Goal: Communication & Community: Answer question/provide support

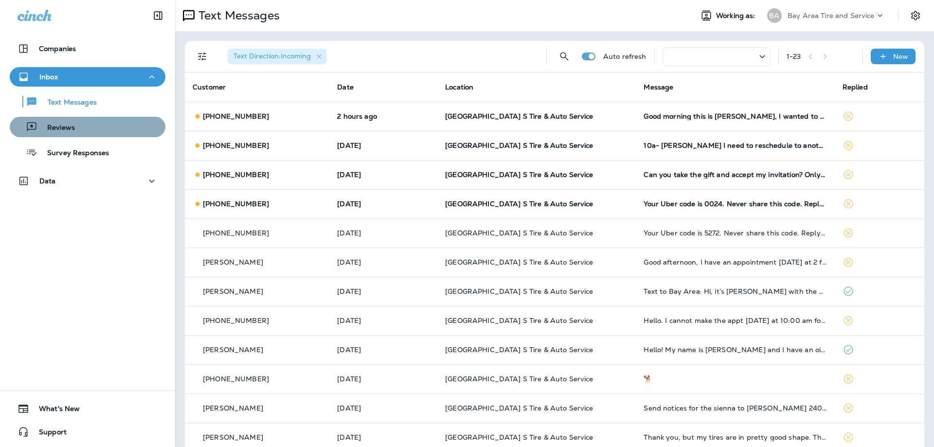
click at [97, 123] on div "Reviews" at bounding box center [88, 127] width 148 height 15
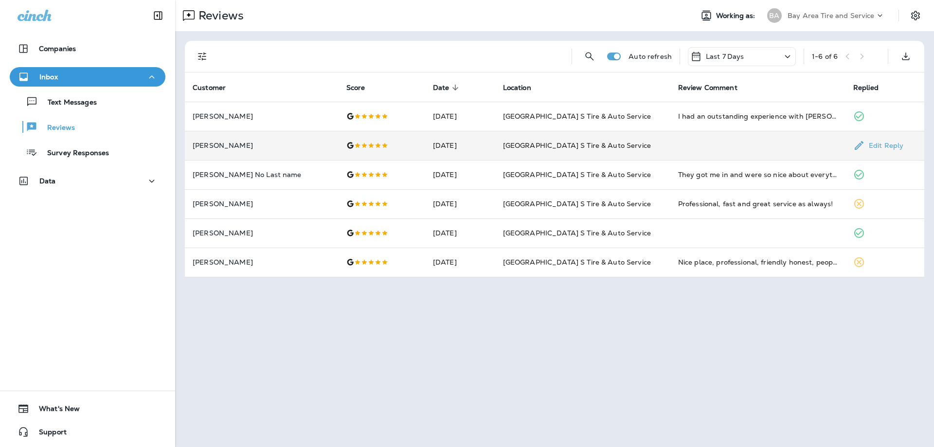
click at [221, 142] on p "[PERSON_NAME]" at bounding box center [262, 146] width 138 height 8
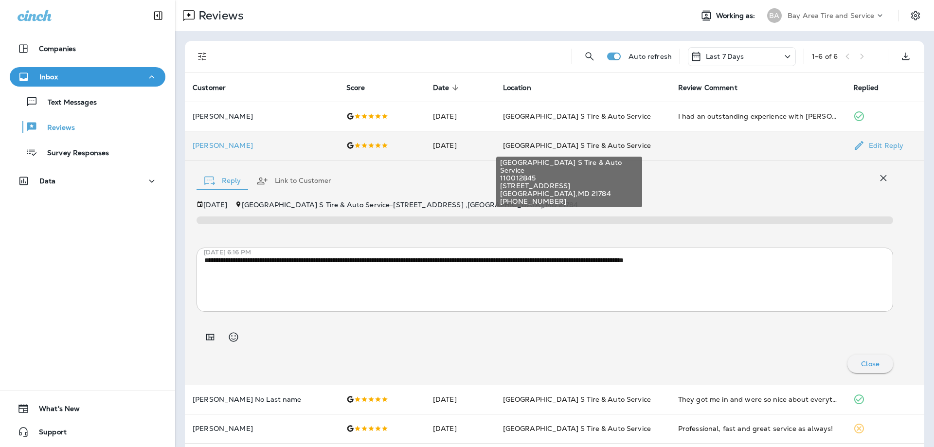
click at [530, 146] on span "[GEOGRAPHIC_DATA] S Tire & Auto Service" at bounding box center [577, 145] width 148 height 9
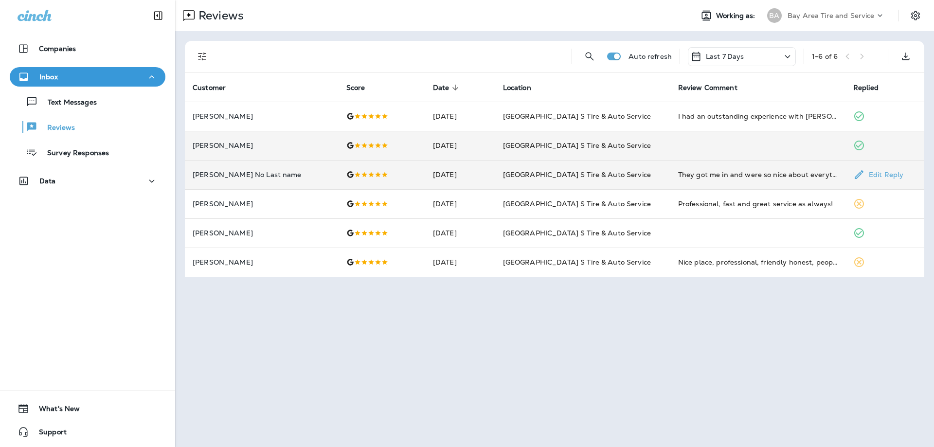
click at [237, 176] on p "[PERSON_NAME] No Last name" at bounding box center [262, 175] width 138 height 8
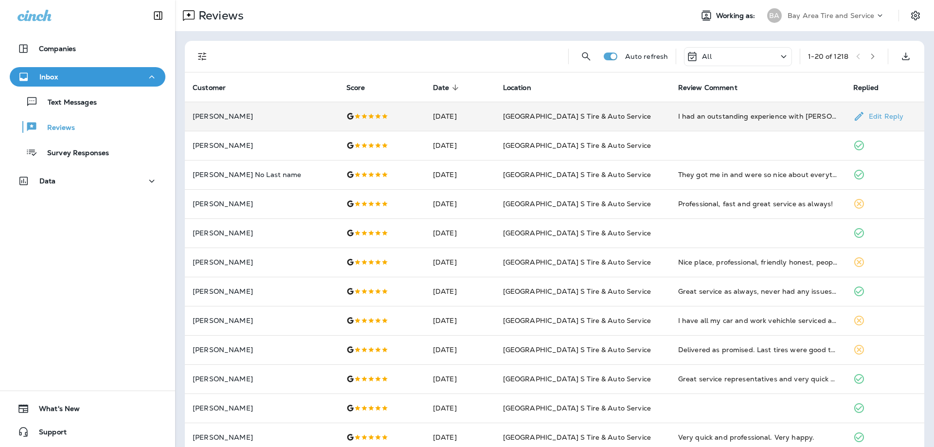
click at [227, 116] on p "[PERSON_NAME]" at bounding box center [262, 116] width 138 height 8
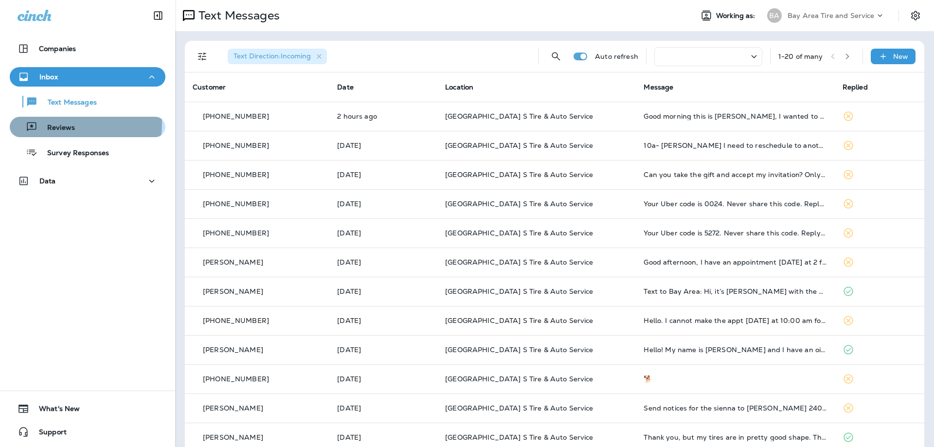
click at [70, 124] on p "Reviews" at bounding box center [55, 128] width 37 height 9
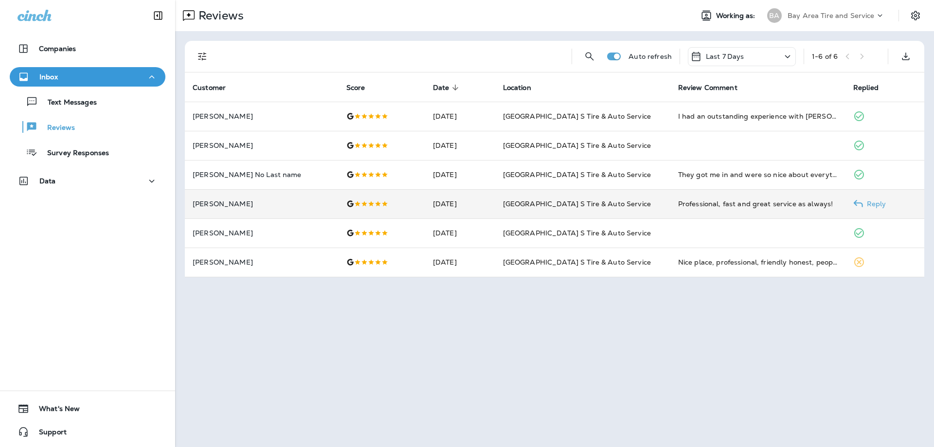
click at [246, 202] on p "[PERSON_NAME]" at bounding box center [262, 204] width 138 height 8
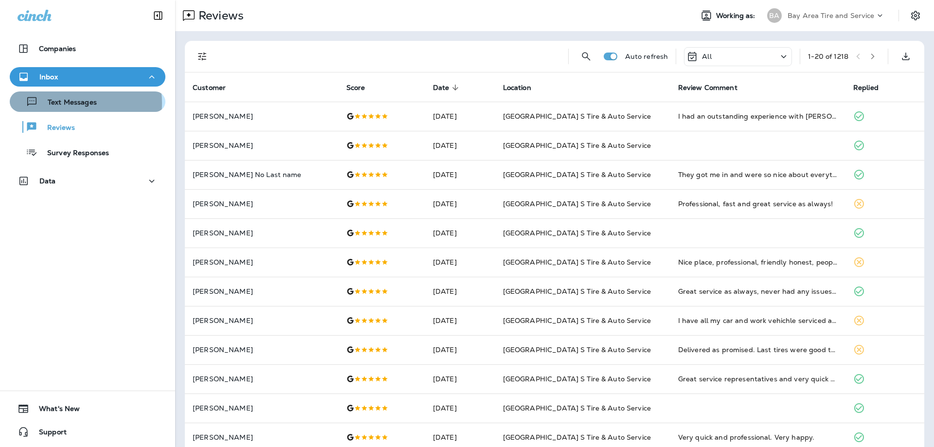
click at [65, 103] on p "Text Messages" at bounding box center [67, 102] width 59 height 9
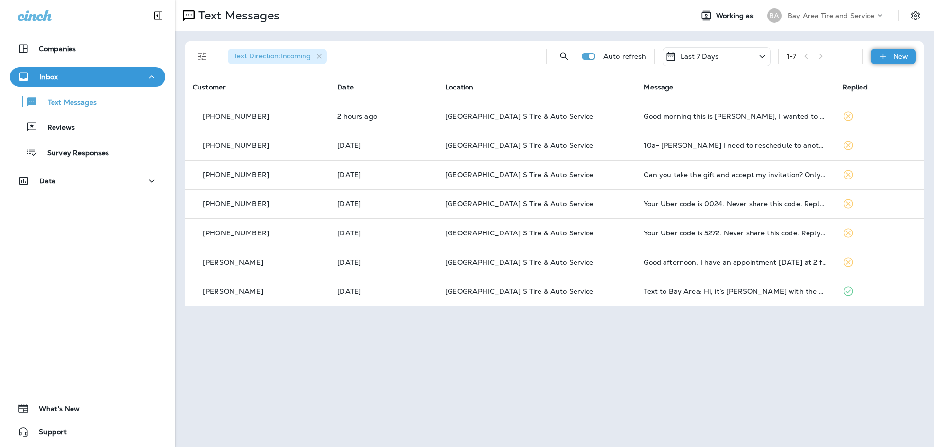
click at [905, 56] on p "New" at bounding box center [900, 57] width 15 height 8
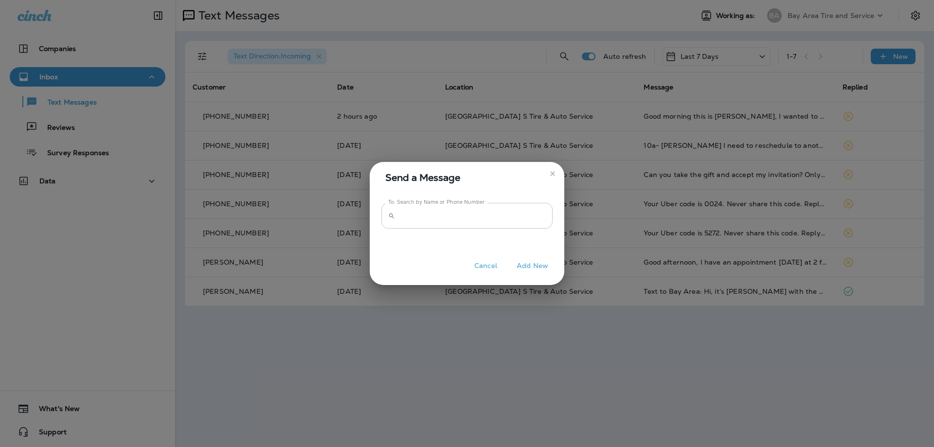
click at [400, 223] on input "To: Search by Name or Phone Number" at bounding box center [476, 216] width 154 height 26
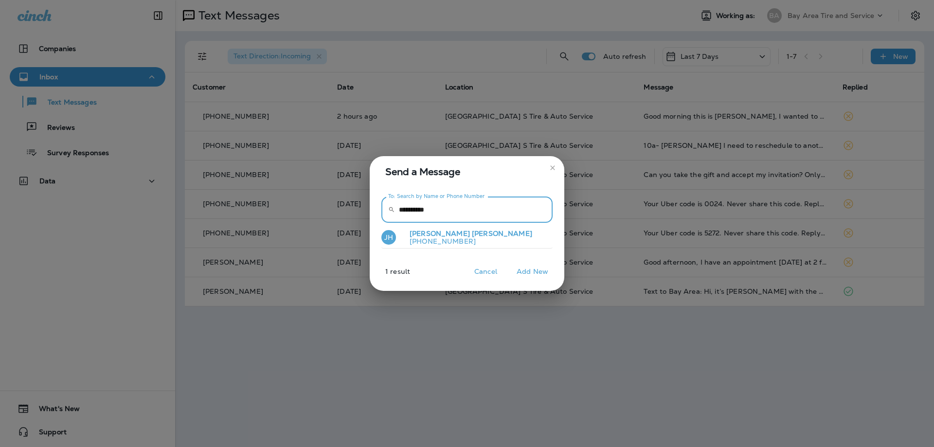
type input "**********"
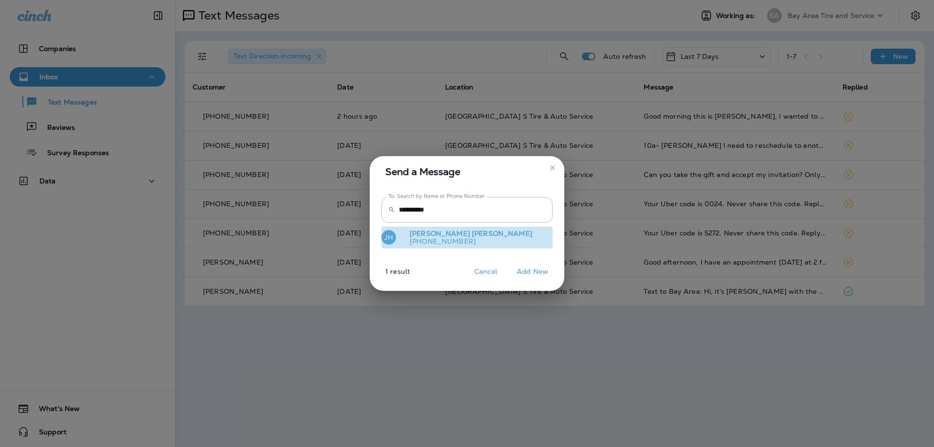
click at [472, 231] on span "[PERSON_NAME]" at bounding box center [502, 233] width 60 height 9
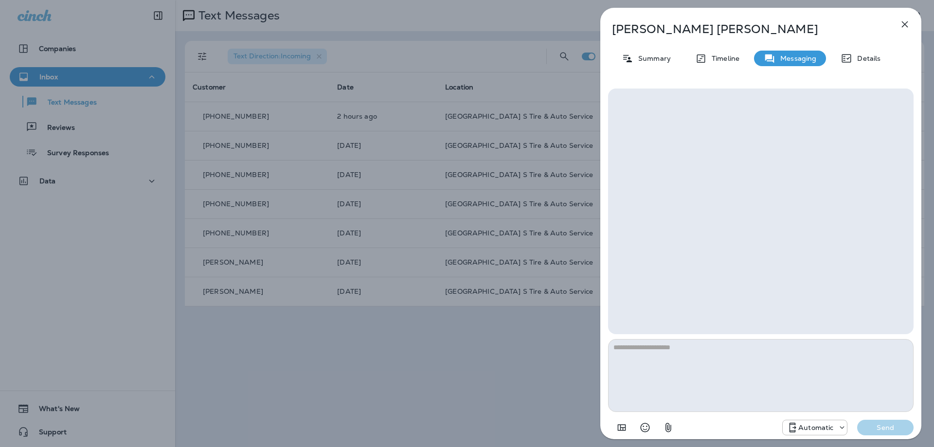
drag, startPoint x: 637, startPoint y: 361, endPoint x: 633, endPoint y: 357, distance: 5.5
click at [634, 359] on textarea at bounding box center [760, 375] width 305 height 73
type textarea "*"
type textarea "**********"
click at [892, 424] on p "Send" at bounding box center [885, 427] width 41 height 9
